Goal: Information Seeking & Learning: Learn about a topic

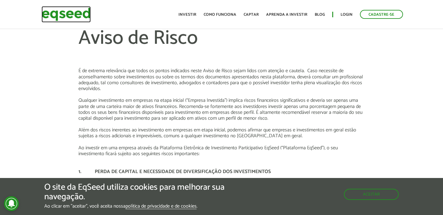
click at [83, 13] on img at bounding box center [66, 14] width 49 height 16
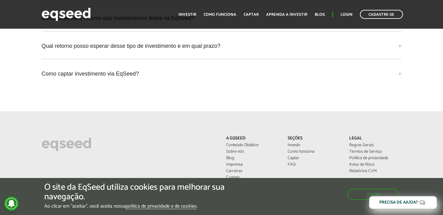
scroll to position [1930, 0]
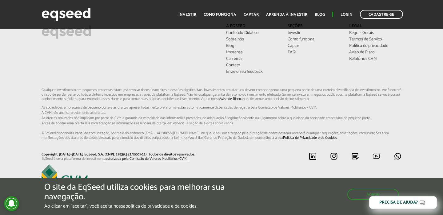
drag, startPoint x: 335, startPoint y: 99, endPoint x: 296, endPoint y: 94, distance: 40.0
click at [296, 95] on p "Qualquer investimento em pequenas empresas (startups) envolve riscos financeiro…" at bounding box center [222, 114] width 360 height 52
copy p ". Somente invista em negócios publicados na plataforma EqSeed se você possui co…"
